Goal: Task Accomplishment & Management: Complete application form

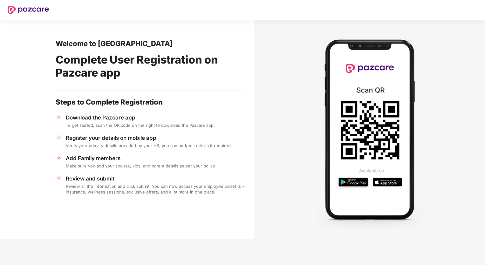
click at [360, 182] on img at bounding box center [369, 129] width 108 height 197
click at [111, 173] on div "Download the Pazcare app To get started, scan the QR code on the right to downl…" at bounding box center [150, 154] width 189 height 81
click at [98, 192] on div "Review all the information and click submit. You can now access your employee b…" at bounding box center [155, 188] width 179 height 11
click at [90, 158] on div "Add Family members" at bounding box center [155, 158] width 179 height 7
click at [37, 6] on img at bounding box center [28, 10] width 41 height 8
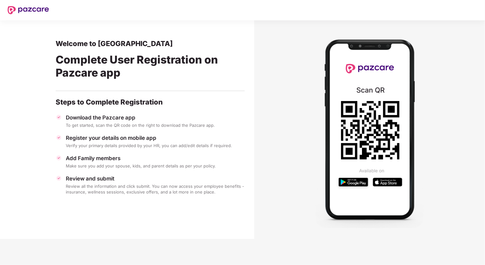
click at [97, 121] on div "Download the Pazcare app To get started, scan the QR code on the right to downl…" at bounding box center [150, 121] width 189 height 14
click at [358, 182] on img at bounding box center [369, 129] width 108 height 197
click at [395, 182] on img at bounding box center [369, 129] width 108 height 197
click at [118, 114] on div "Download the Pazcare app" at bounding box center [155, 117] width 179 height 7
click at [360, 132] on icon at bounding box center [370, 130] width 58 height 58
